Goal: Task Accomplishment & Management: Use online tool/utility

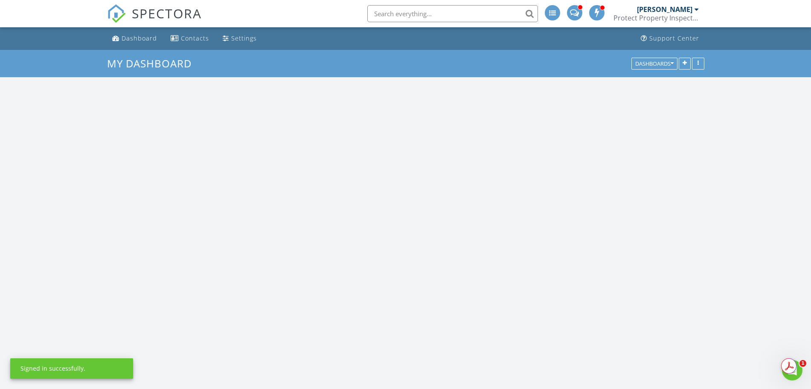
scroll to position [793, 828]
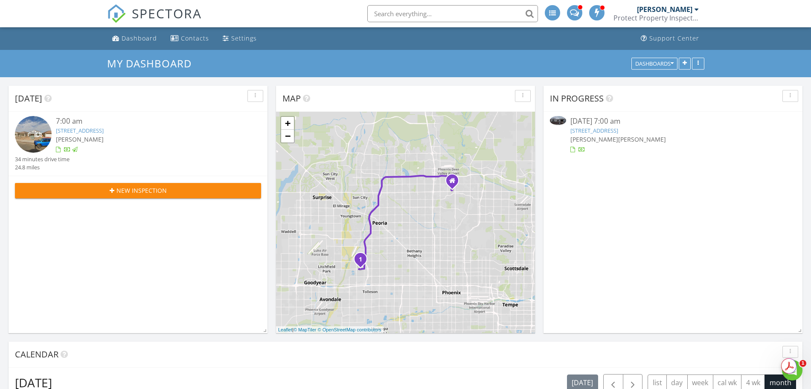
click at [473, 13] on input "text" at bounding box center [452, 13] width 171 height 17
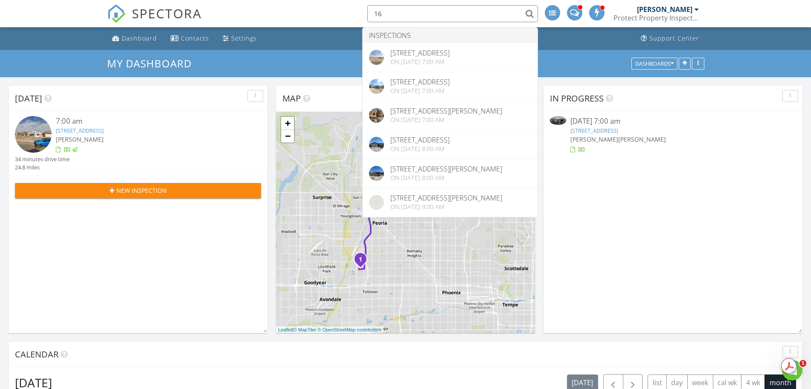
type input "1"
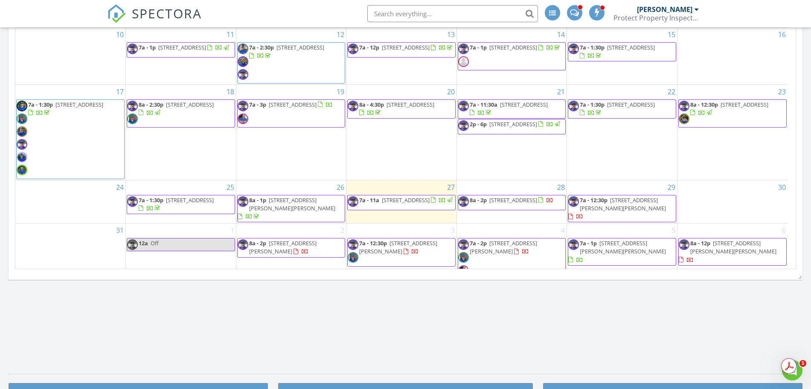
scroll to position [31, 0]
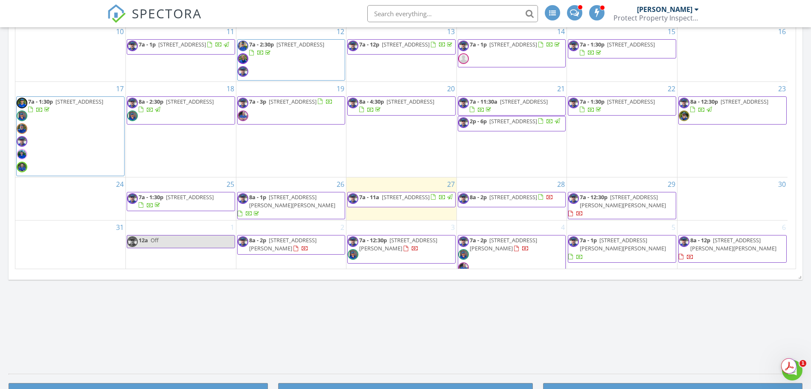
click at [212, 205] on span "7a - 1:30p 3626 W Mineral Rd , Phoenix 85339" at bounding box center [181, 201] width 108 height 17
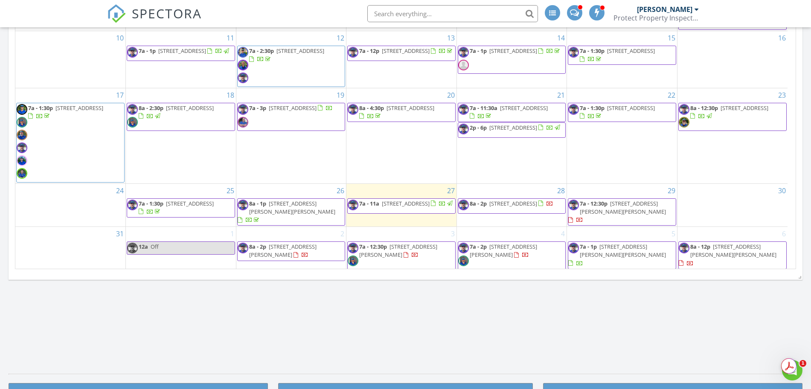
scroll to position [31, 0]
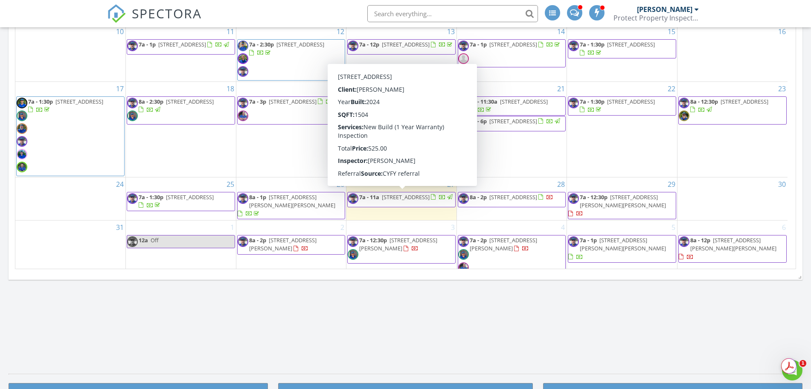
click at [420, 201] on span "7a - 11a 3918 N 103rd Ave, Avondale 85392" at bounding box center [401, 199] width 106 height 13
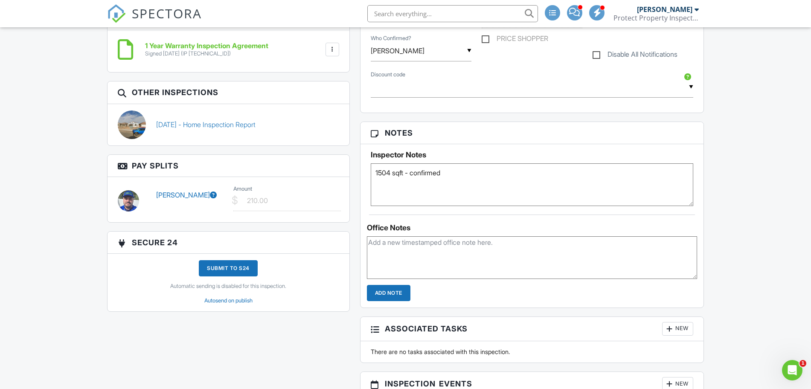
scroll to position [640, 0]
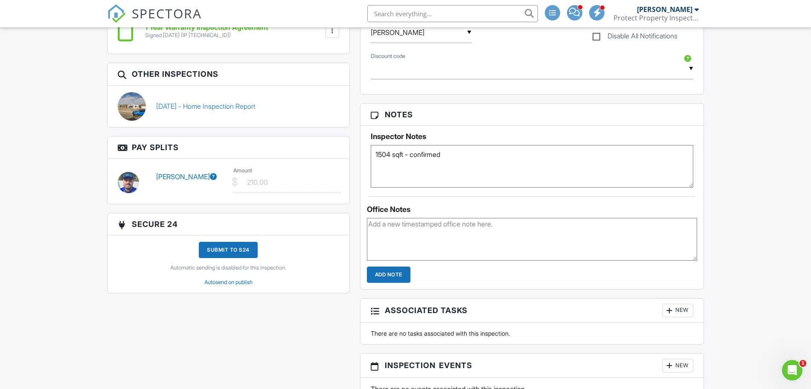
click at [210, 178] on icon at bounding box center [213, 176] width 7 height 7
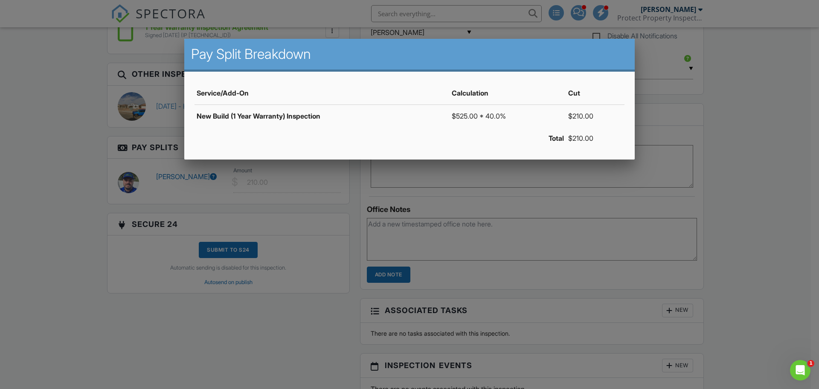
click at [203, 192] on div at bounding box center [409, 200] width 819 height 486
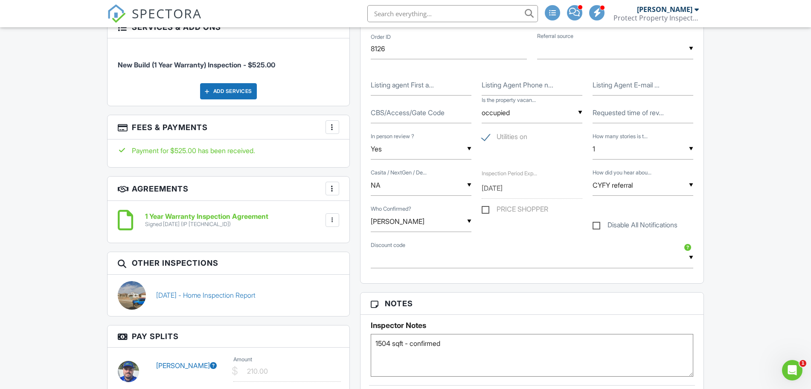
scroll to position [427, 0]
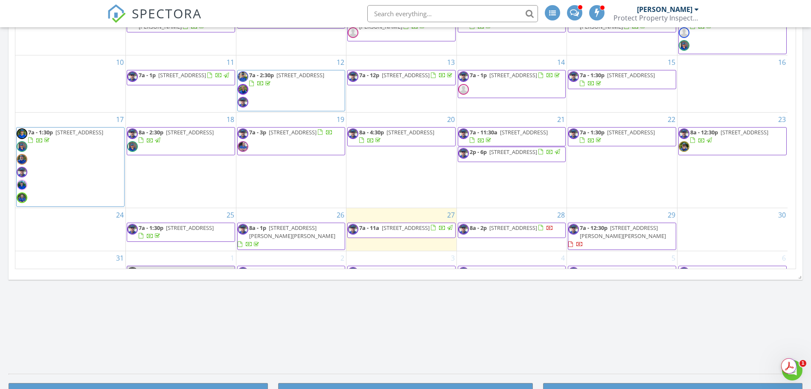
scroll to position [31, 0]
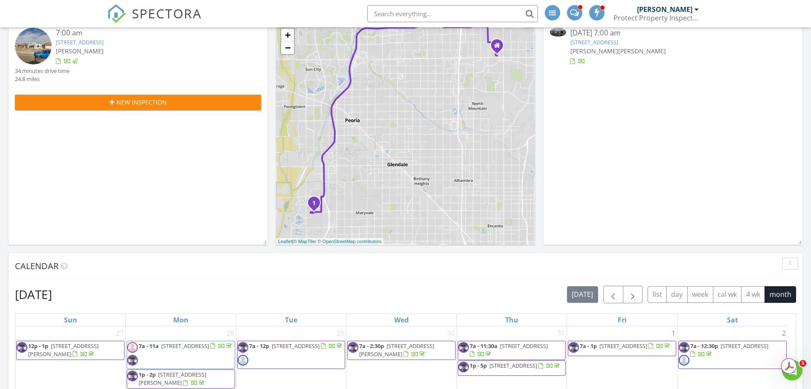
scroll to position [107, 0]
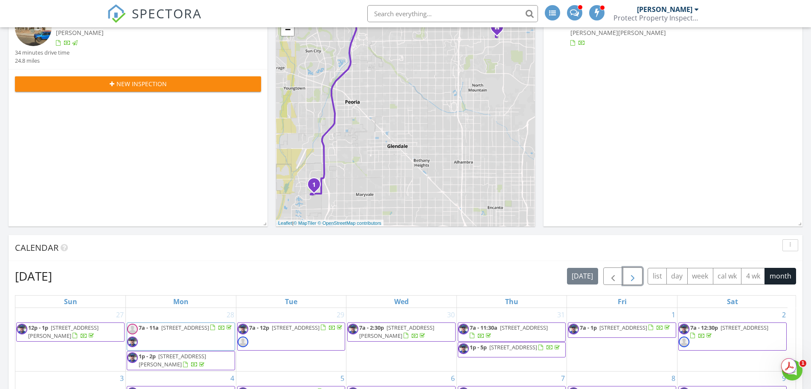
click at [631, 277] on span "button" at bounding box center [633, 276] width 10 height 10
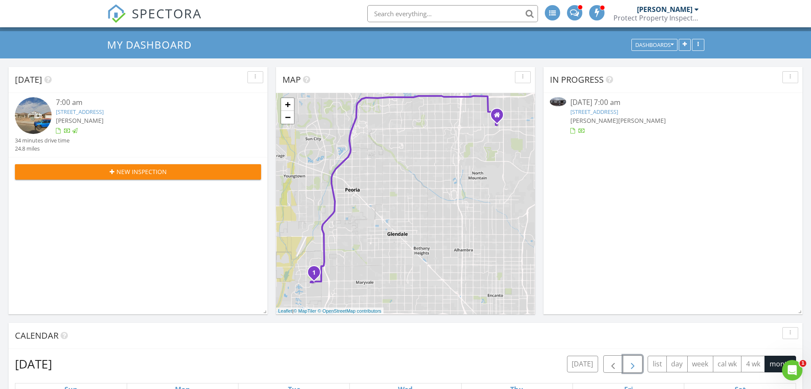
scroll to position [0, 0]
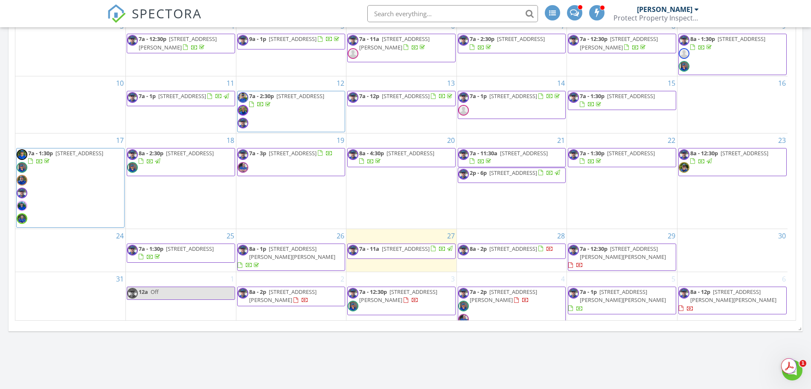
scroll to position [427, 0]
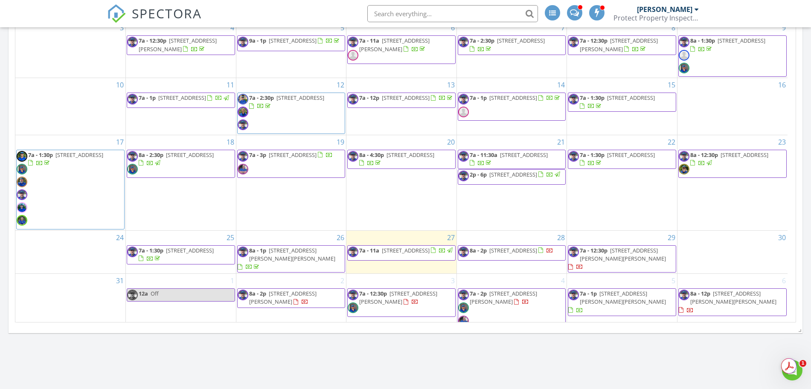
click at [620, 292] on span "7a - 1p 1459 E Tiffany Ct , Gilbert 85298" at bounding box center [622, 302] width 108 height 25
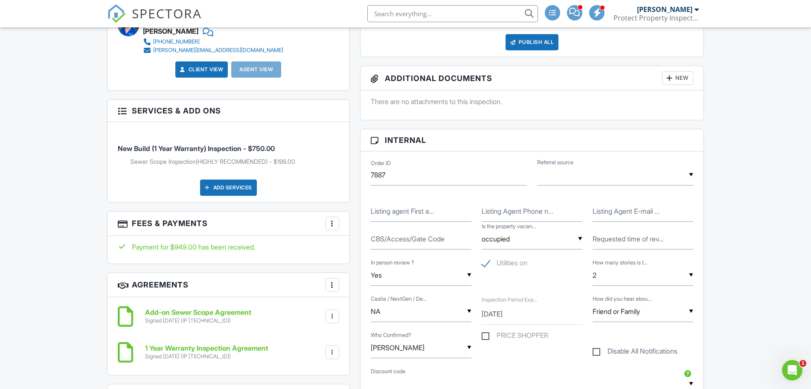
scroll to position [373, 0]
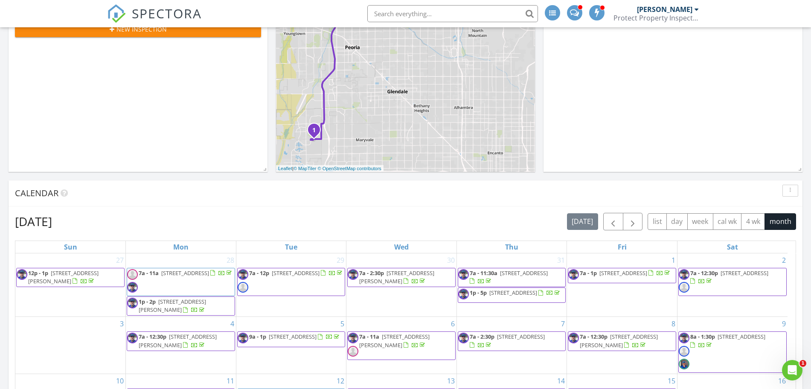
scroll to position [160, 0]
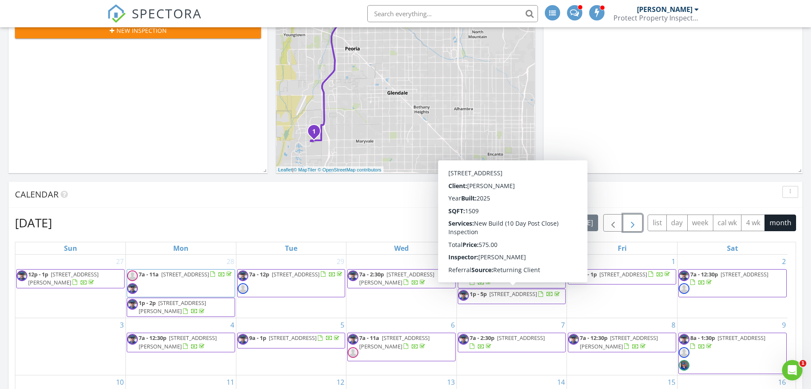
click at [633, 224] on span "button" at bounding box center [633, 223] width 10 height 10
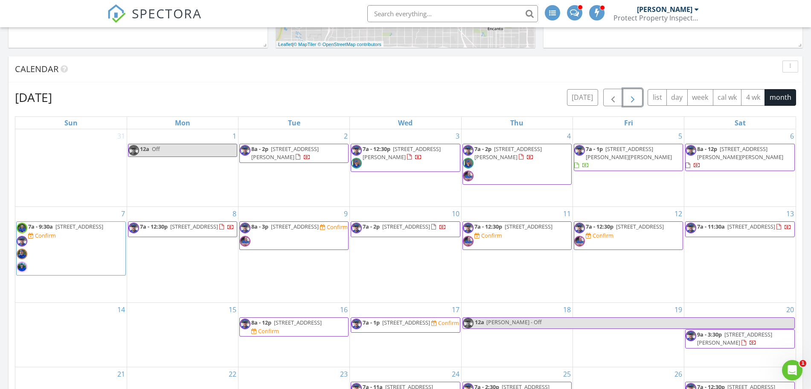
scroll to position [267, 0]
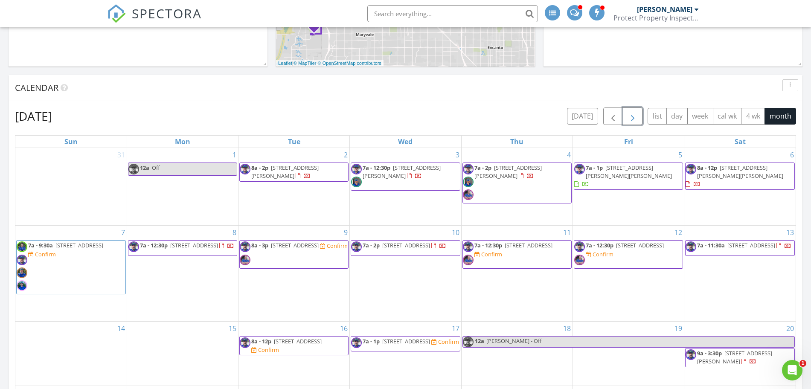
click at [626, 113] on button "button" at bounding box center [633, 116] width 20 height 17
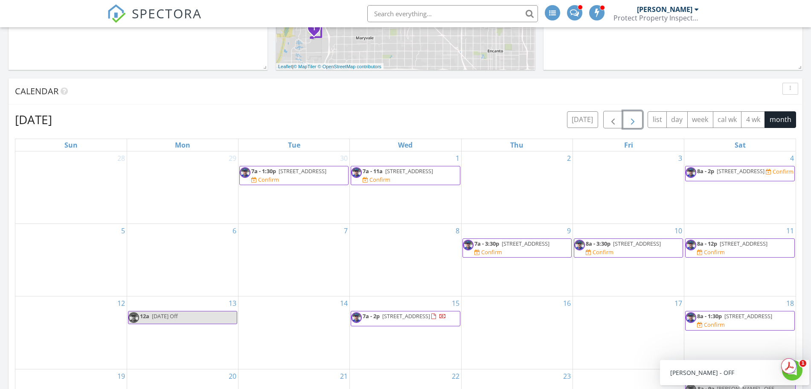
scroll to position [213, 0]
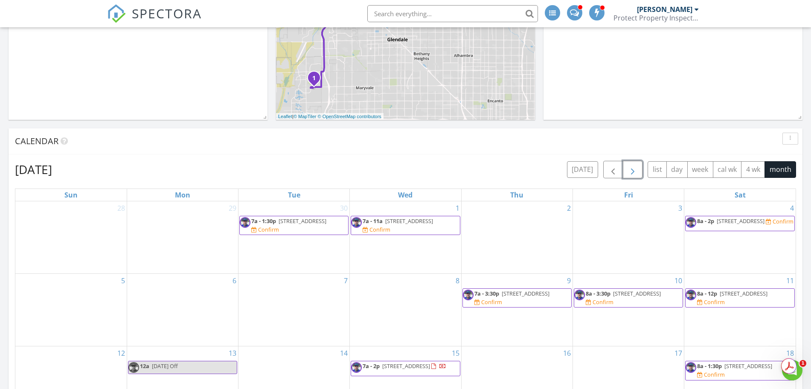
click at [638, 169] on button "button" at bounding box center [633, 169] width 20 height 17
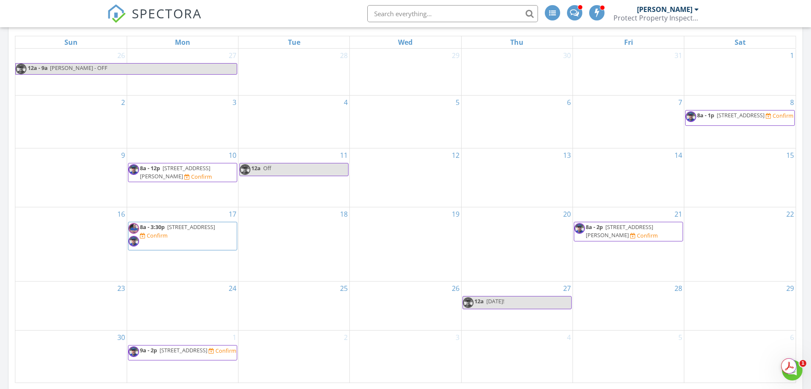
scroll to position [320, 0]
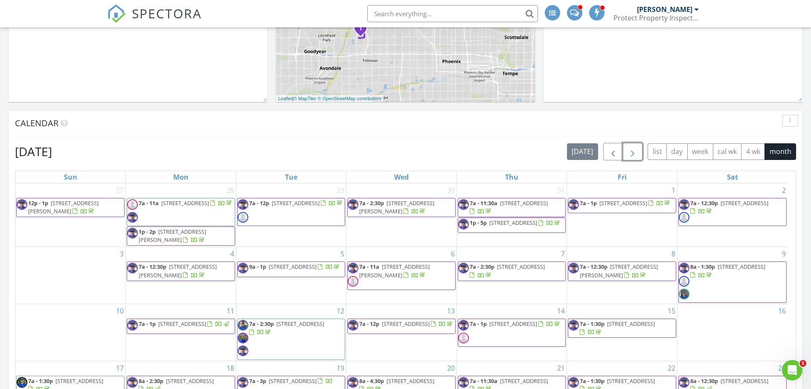
click at [639, 143] on button "button" at bounding box center [633, 151] width 20 height 17
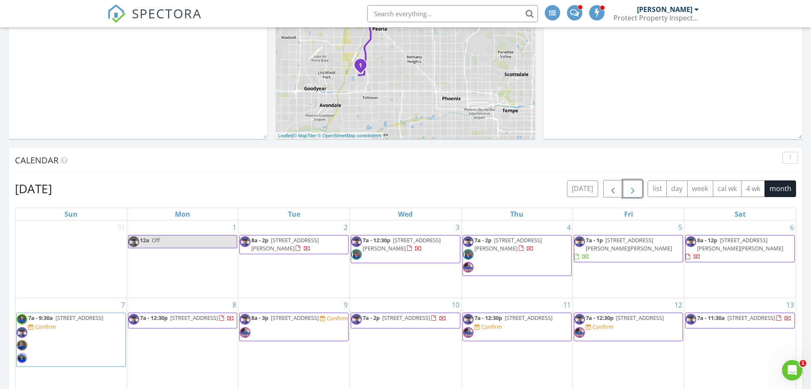
scroll to position [125, 0]
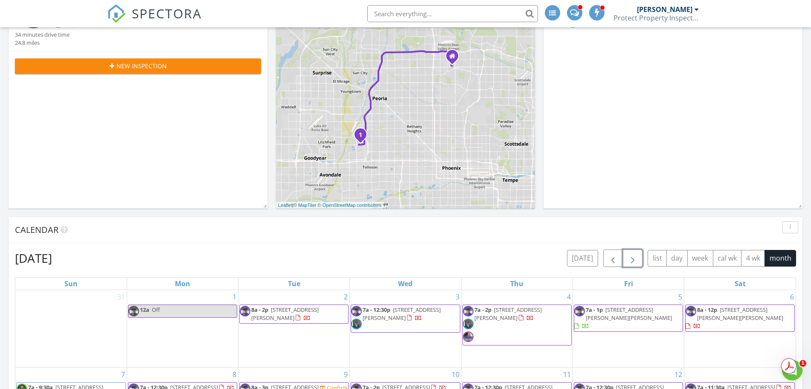
click at [625, 261] on button "button" at bounding box center [633, 258] width 20 height 17
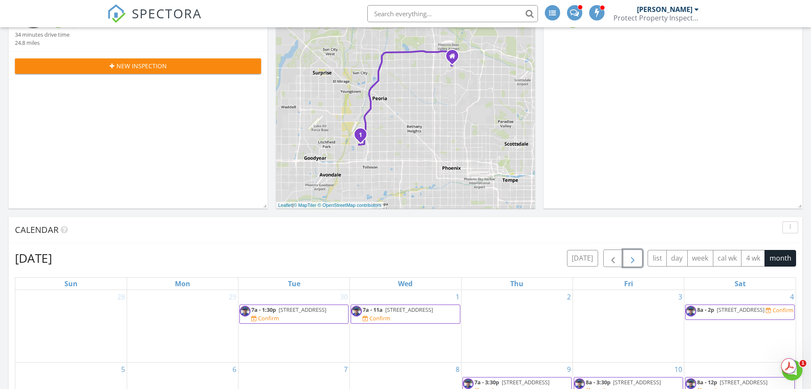
click at [633, 255] on span "button" at bounding box center [633, 258] width 10 height 10
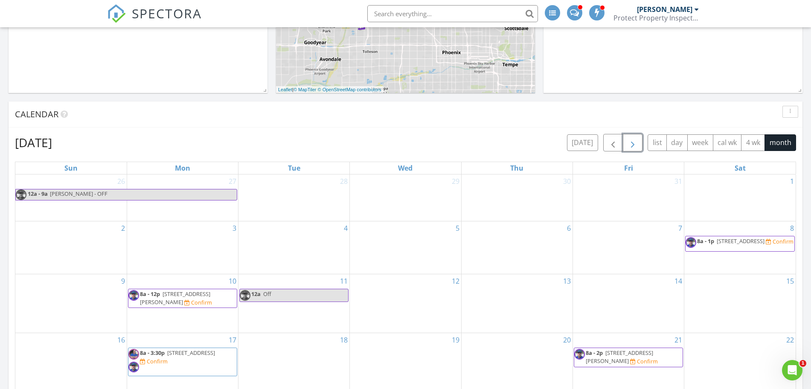
scroll to position [178, 0]
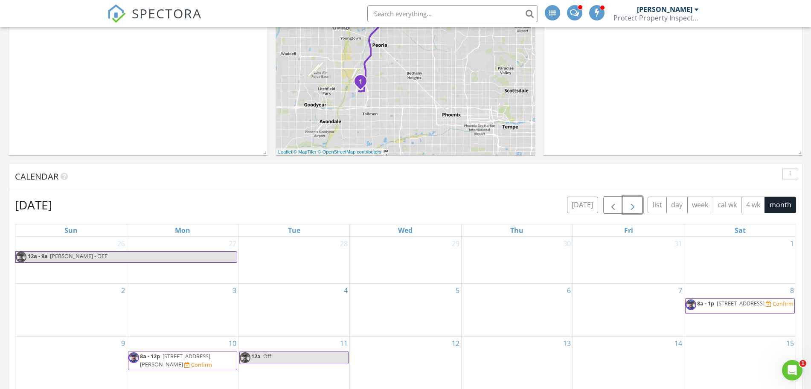
click at [634, 207] on span "button" at bounding box center [633, 205] width 10 height 10
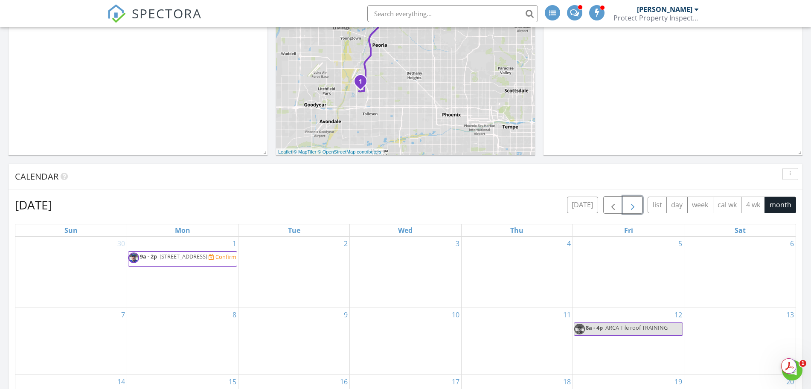
click at [633, 201] on span "button" at bounding box center [633, 205] width 10 height 10
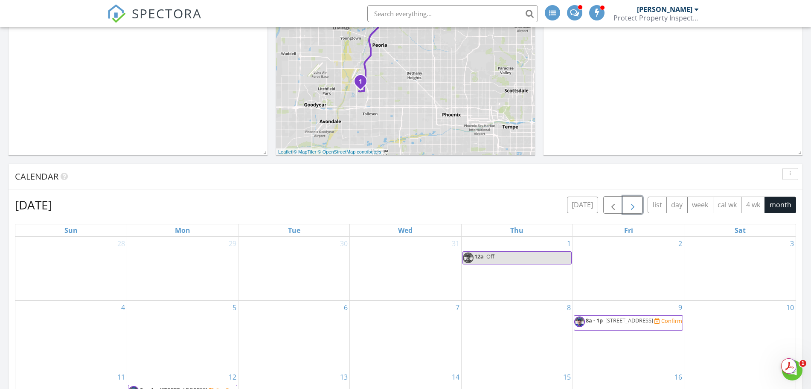
click at [630, 205] on span "button" at bounding box center [633, 205] width 10 height 10
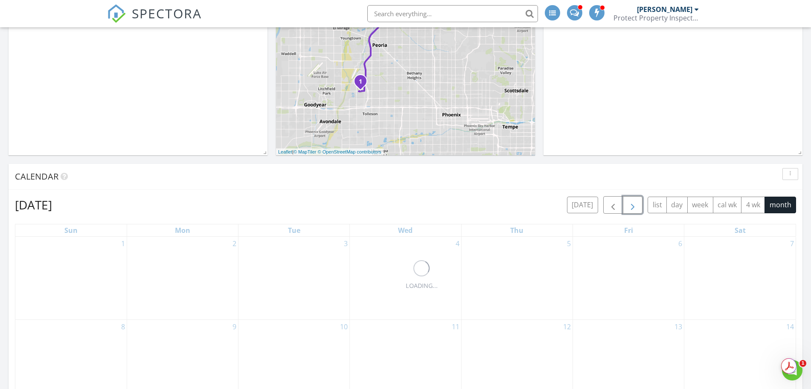
click at [630, 205] on span "button" at bounding box center [633, 205] width 10 height 10
click at [624, 209] on button "button" at bounding box center [633, 204] width 20 height 17
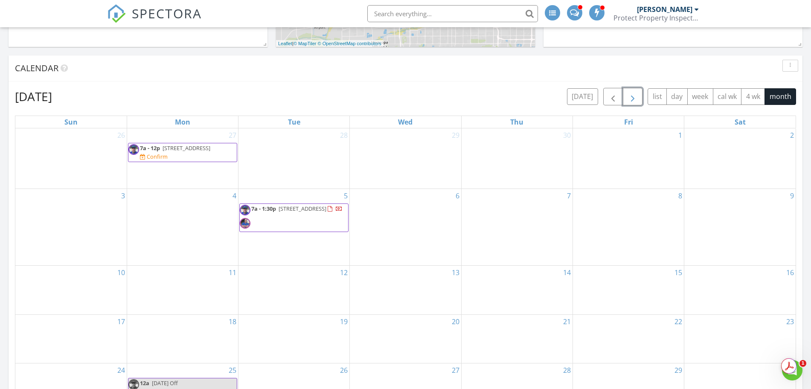
scroll to position [285, 0]
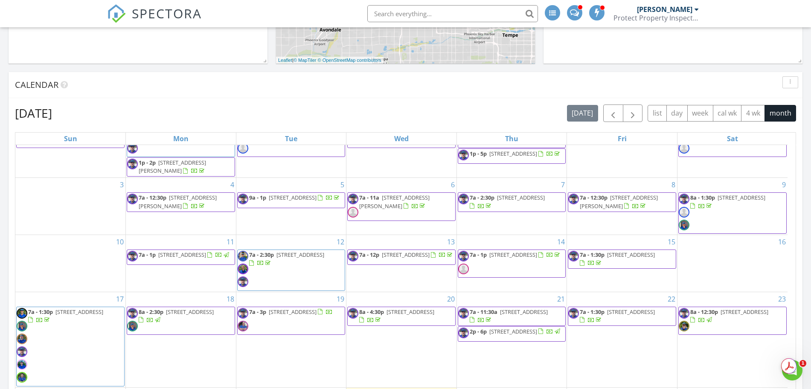
scroll to position [483, 0]
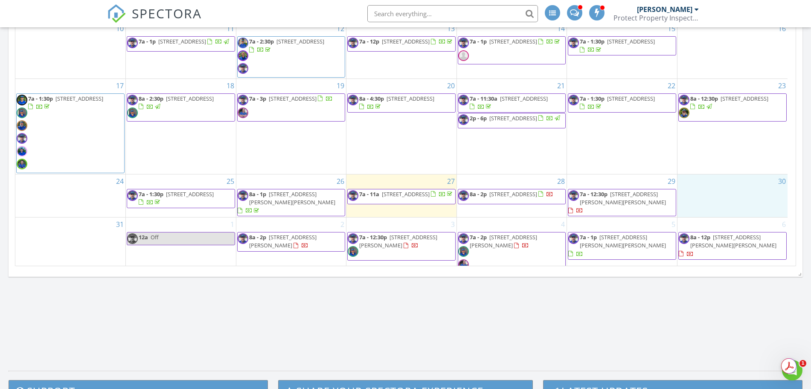
click at [760, 194] on div "30" at bounding box center [733, 196] width 110 height 43
click at [748, 173] on link "Event" at bounding box center [731, 171] width 44 height 14
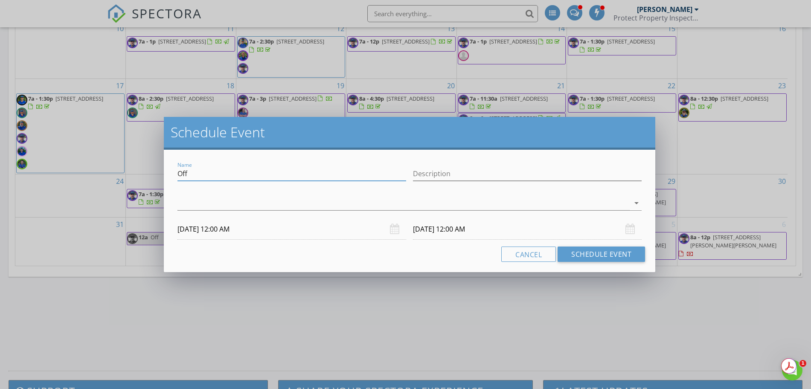
click at [179, 176] on input "Off" at bounding box center [291, 174] width 229 height 14
type input "[PERSON_NAME] - Off"
click at [339, 202] on div at bounding box center [403, 203] width 452 height 14
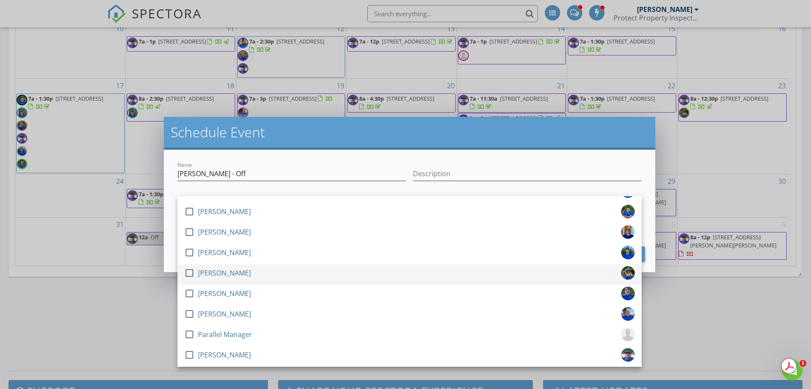
scroll to position [471, 0]
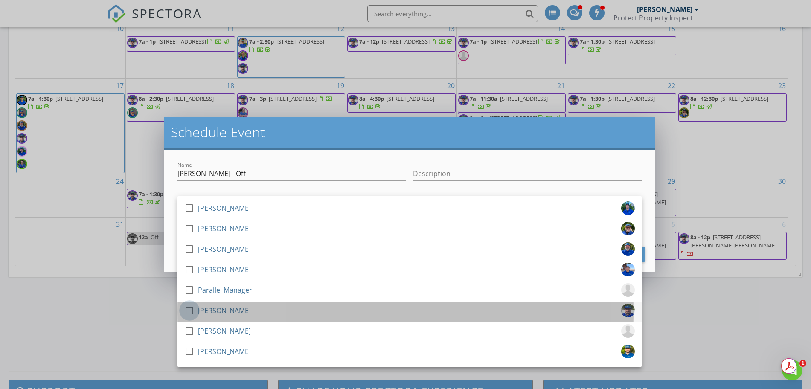
click at [193, 310] on div at bounding box center [189, 310] width 15 height 15
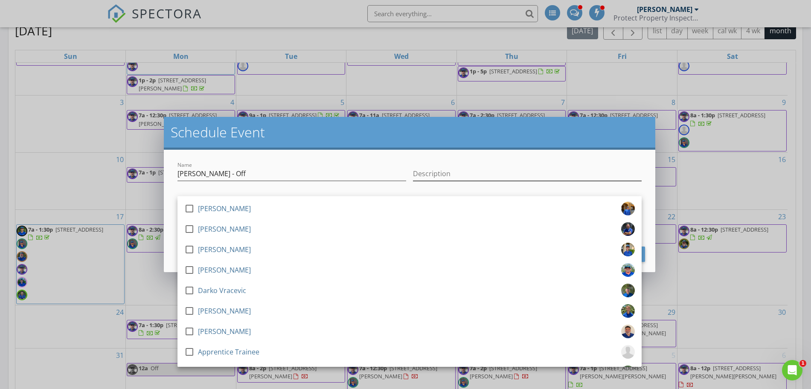
scroll to position [244, 0]
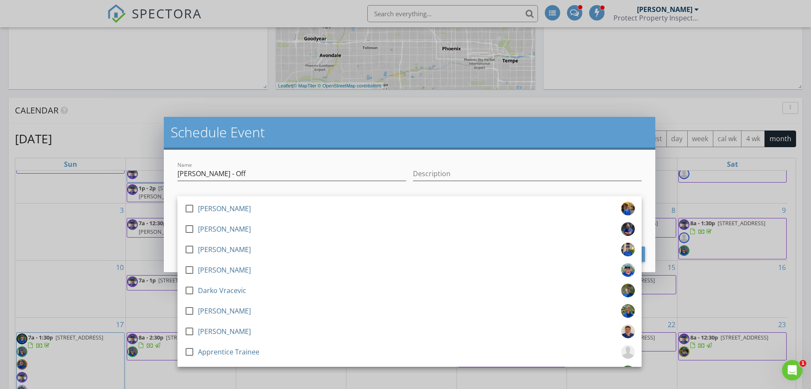
click at [536, 153] on div "Name [PERSON_NAME] - Off Description check_box_outline_blank [PERSON_NAME] chec…" at bounding box center [410, 211] width 492 height 122
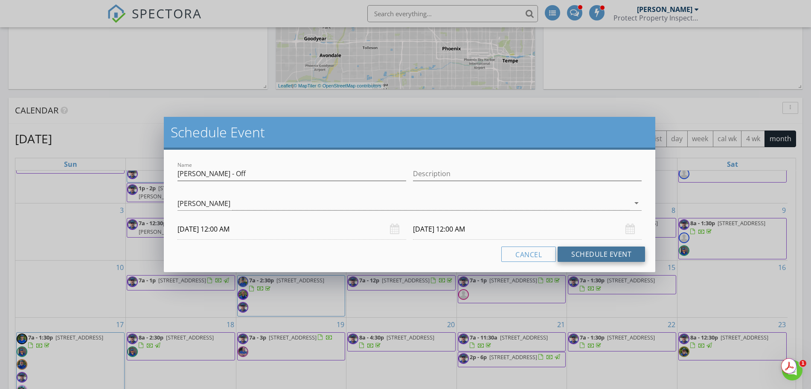
click at [599, 253] on button "Schedule Event" at bounding box center [601, 254] width 87 height 15
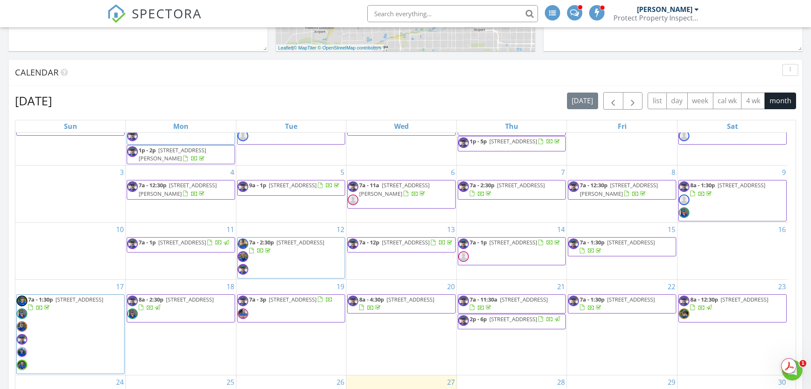
scroll to position [457, 0]
